Goal: Task Accomplishment & Management: Use online tool/utility

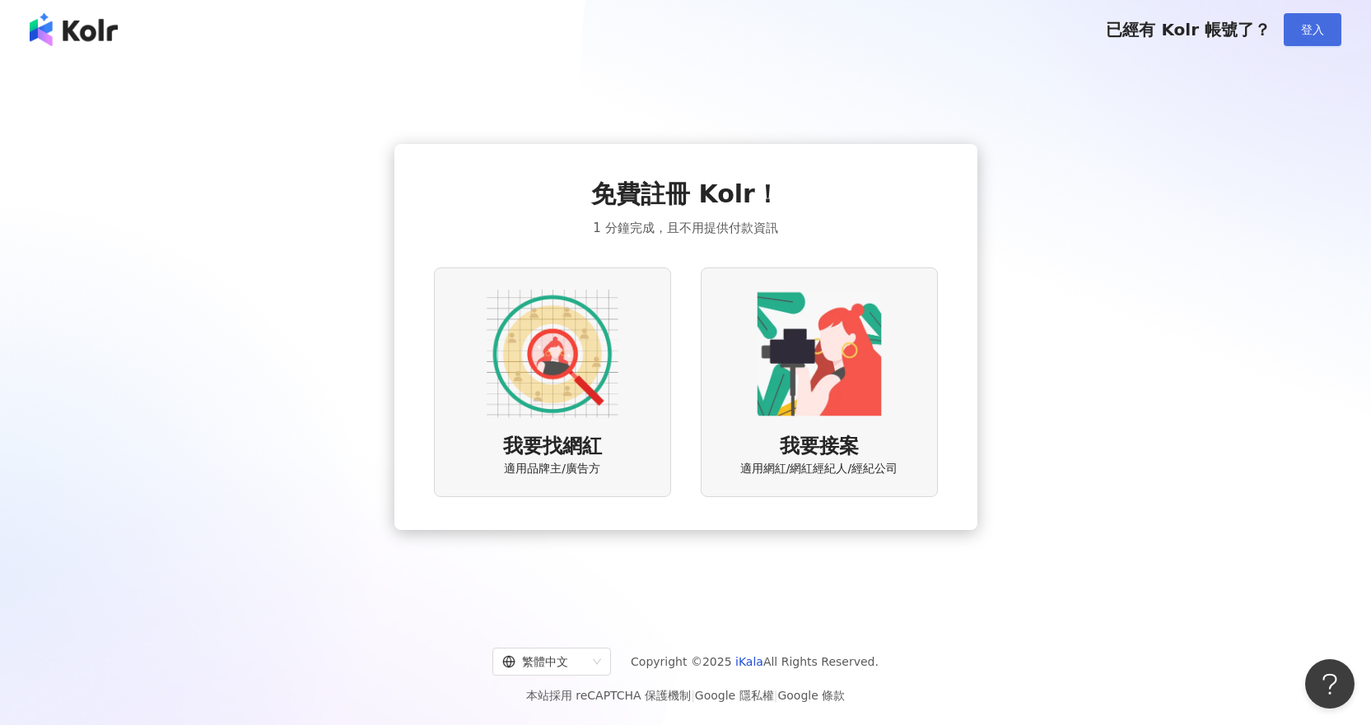
click at [1314, 23] on span "登入" at bounding box center [1312, 29] width 23 height 13
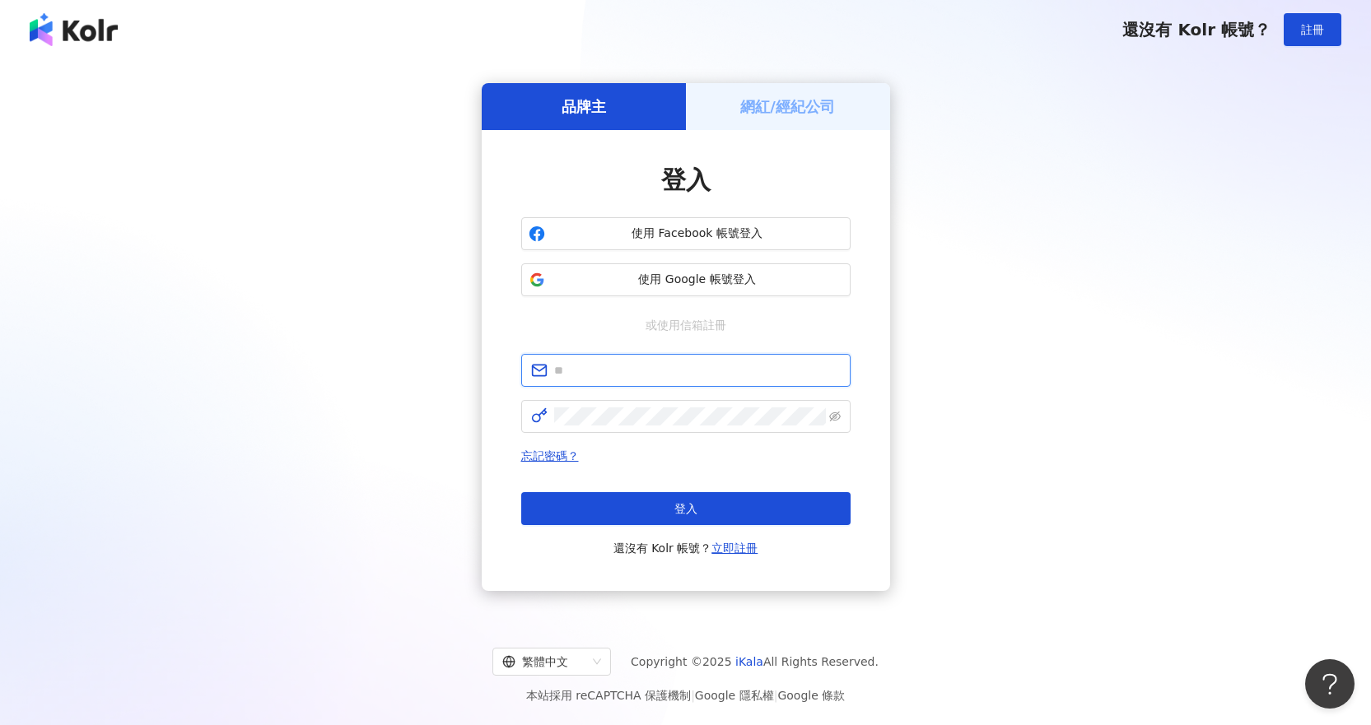
type input "**********"
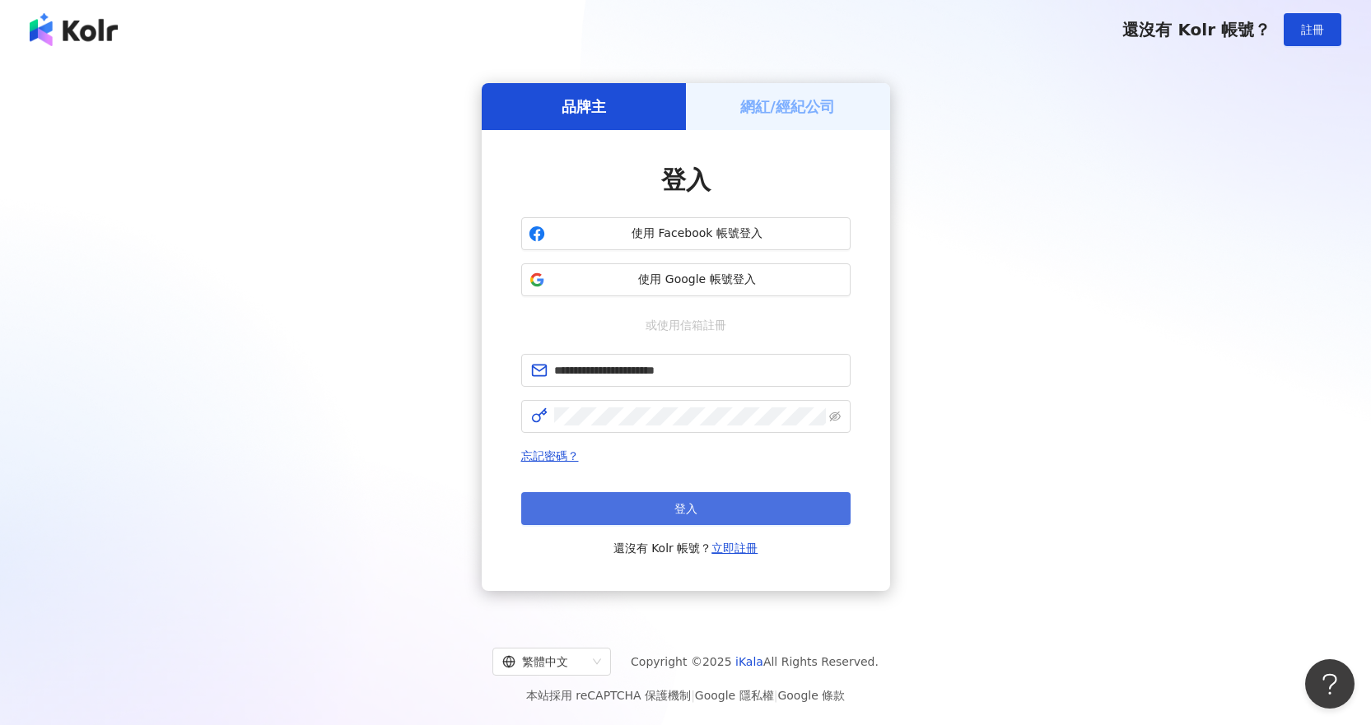
click at [740, 506] on button "登入" at bounding box center [685, 508] width 329 height 33
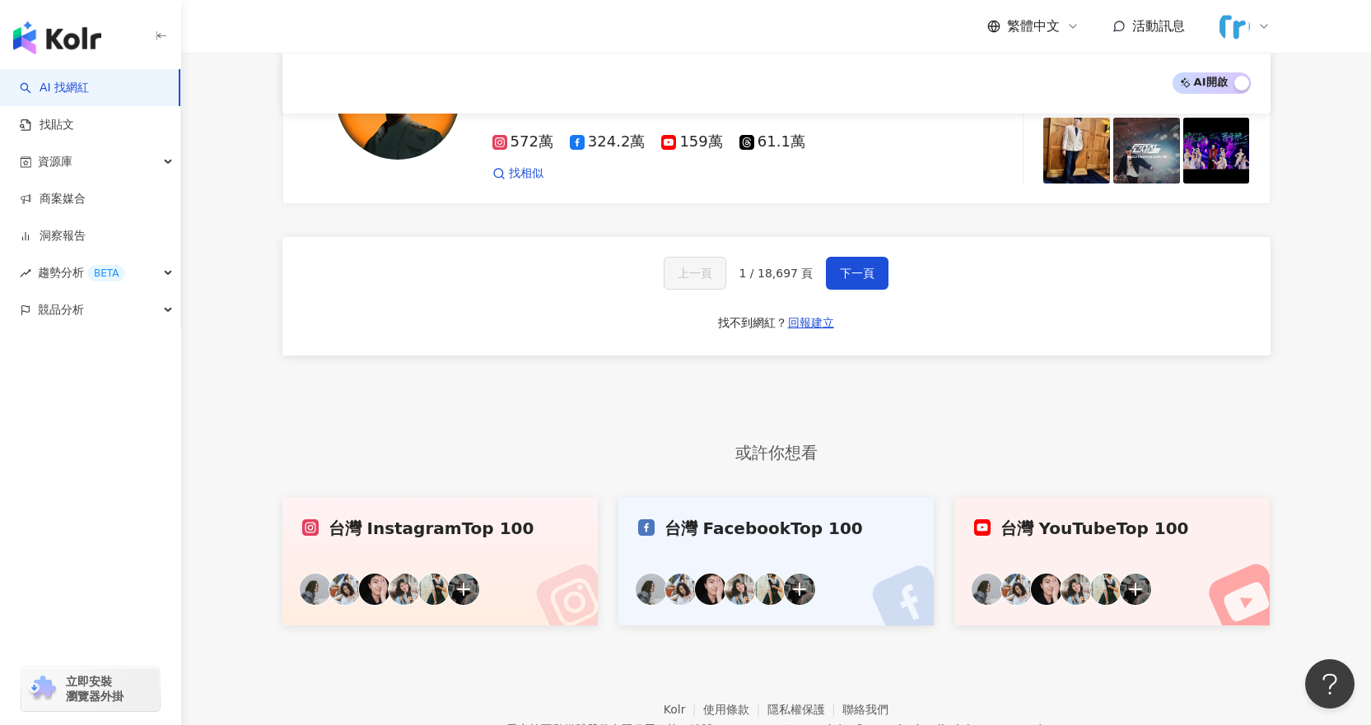
scroll to position [2935, 0]
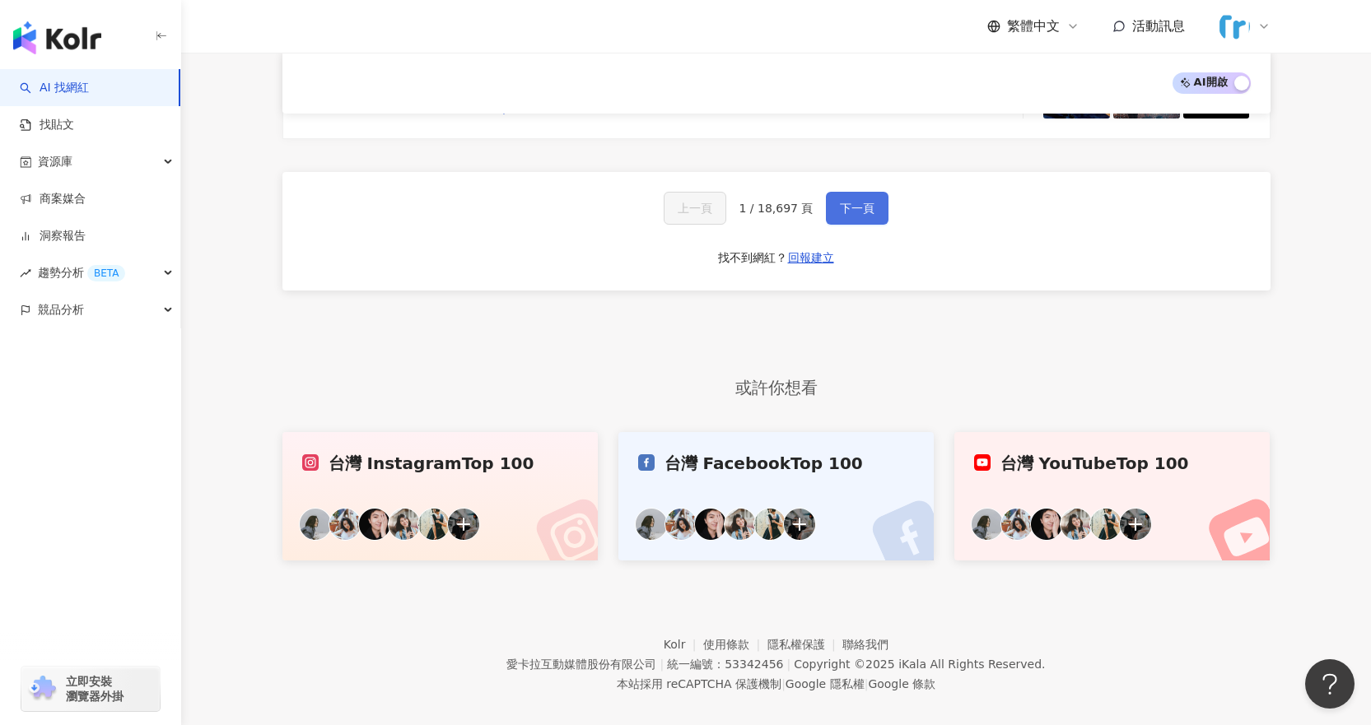
click at [851, 202] on span "下一頁" at bounding box center [857, 208] width 35 height 13
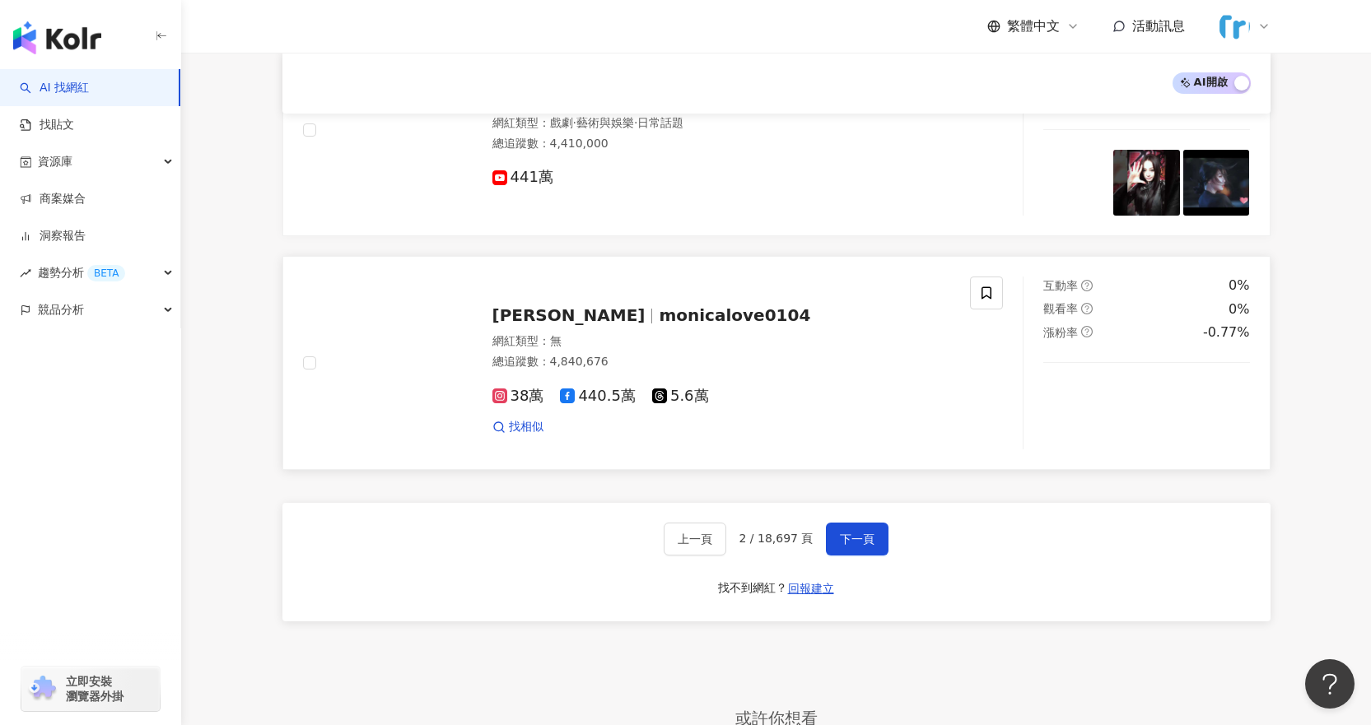
scroll to position [2488, 0]
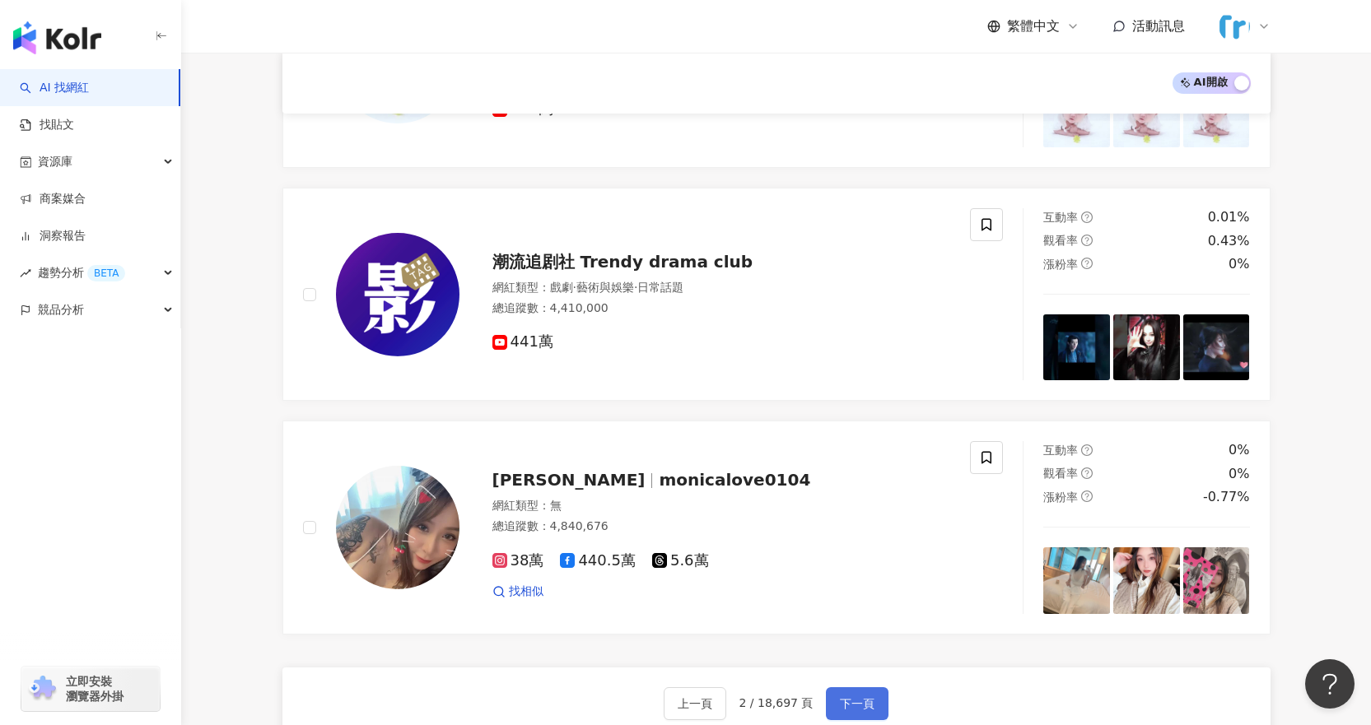
click at [854, 697] on span "下一頁" at bounding box center [857, 703] width 35 height 13
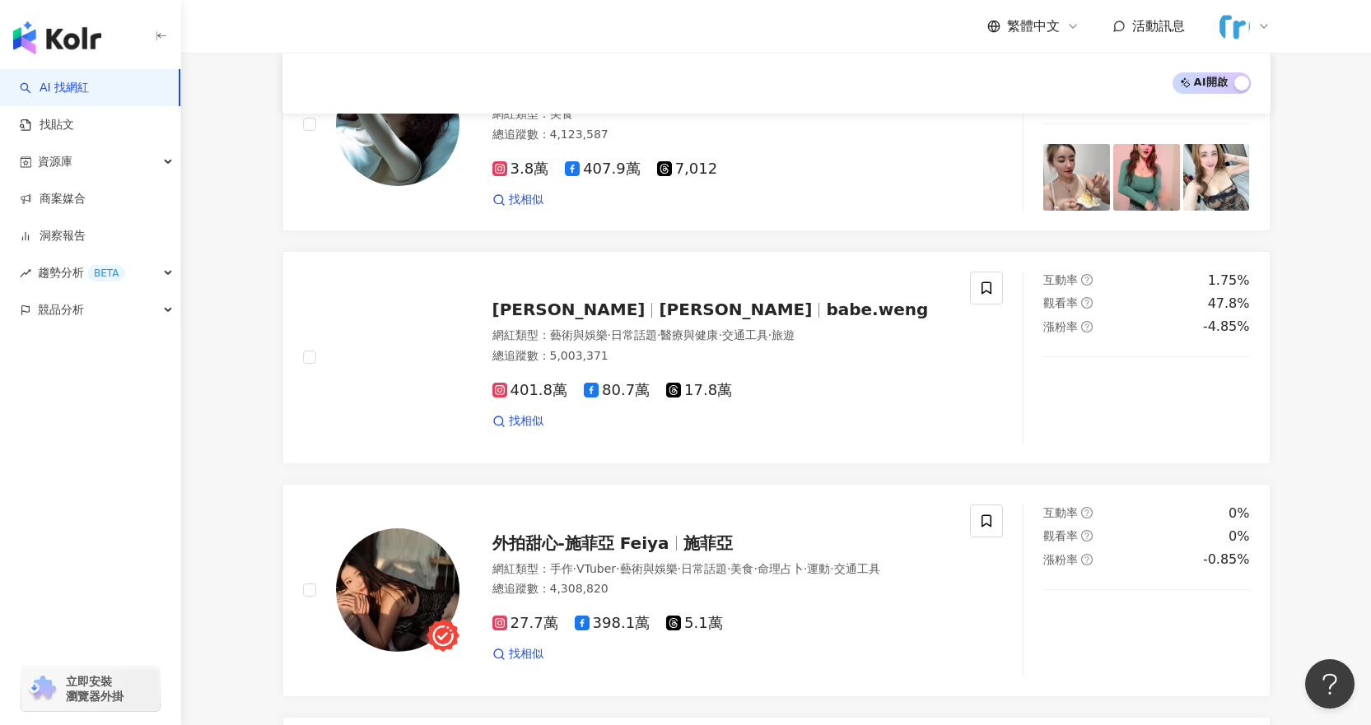
scroll to position [963, 0]
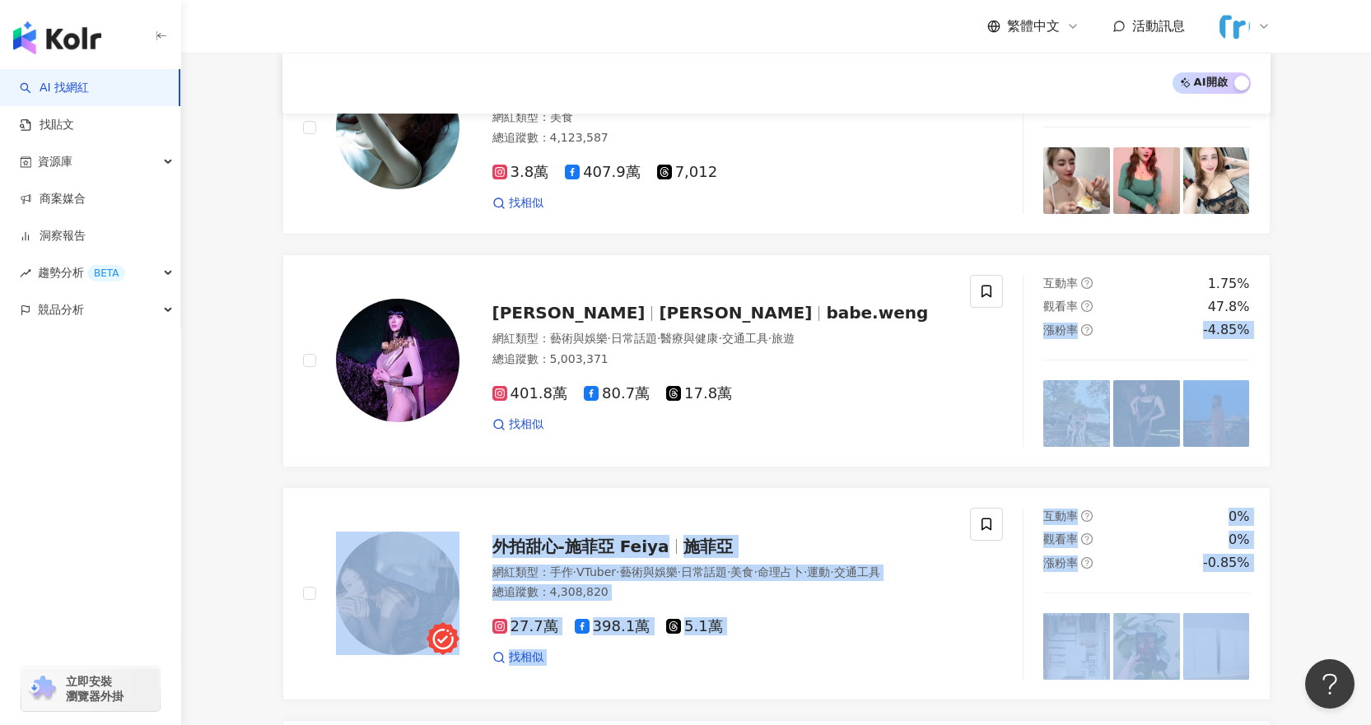
drag, startPoint x: 1369, startPoint y: 299, endPoint x: 1372, endPoint y: 272, distance: 27.3
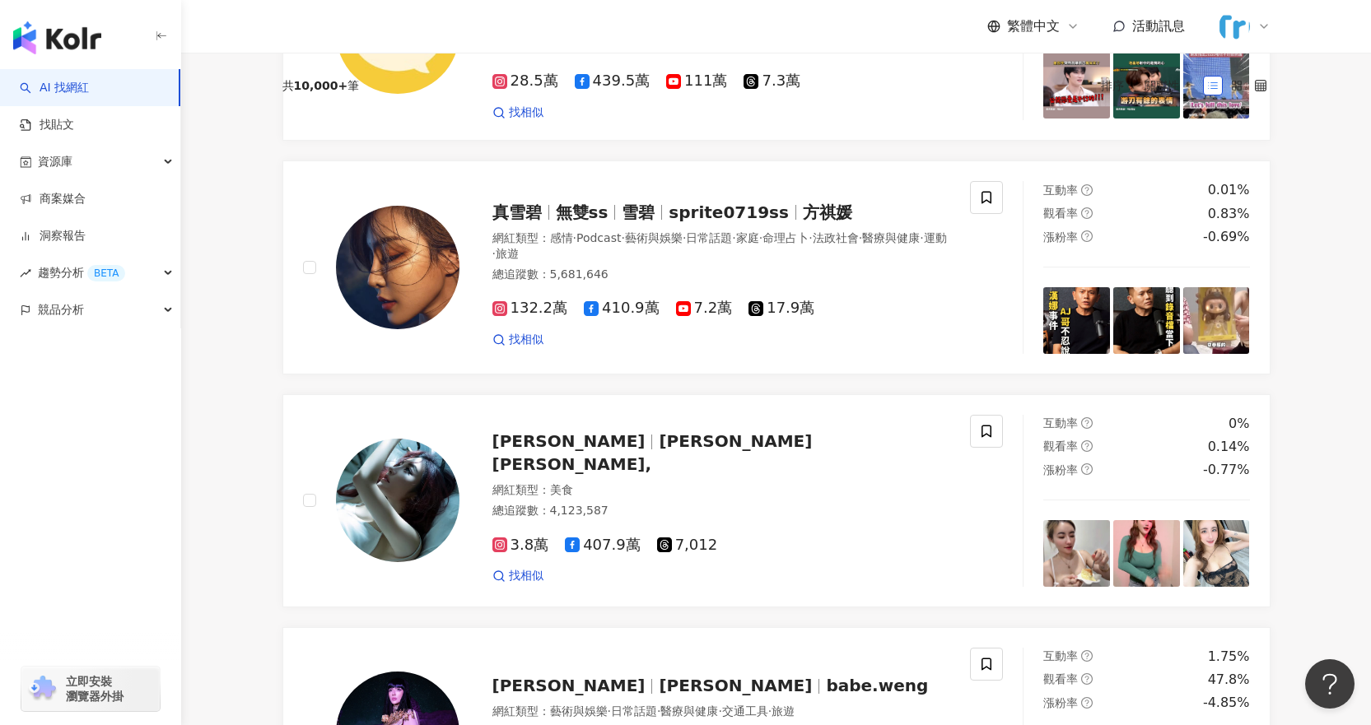
scroll to position [0, 0]
